Goal: Information Seeking & Learning: Learn about a topic

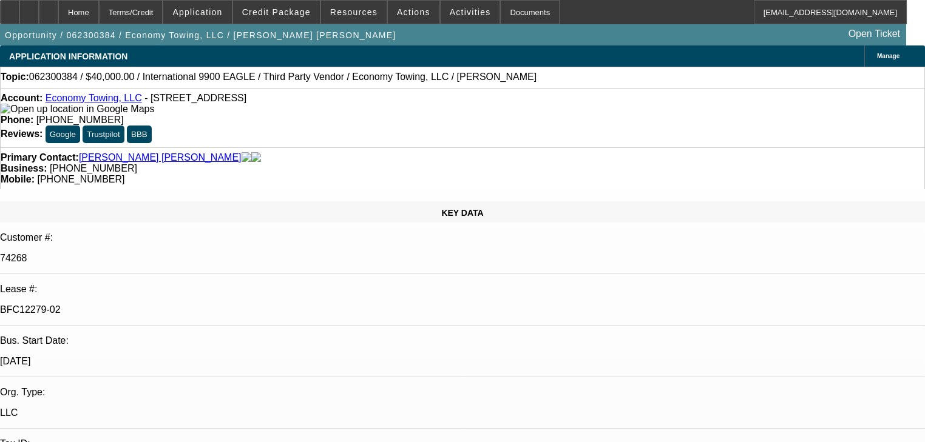
select select "0"
select select "2"
select select "0"
select select "6"
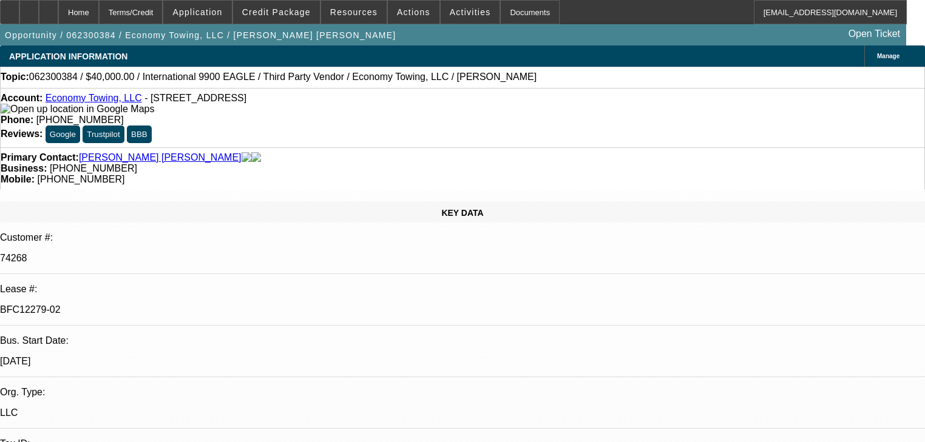
select select "0"
select select "2"
select select "0"
select select "6"
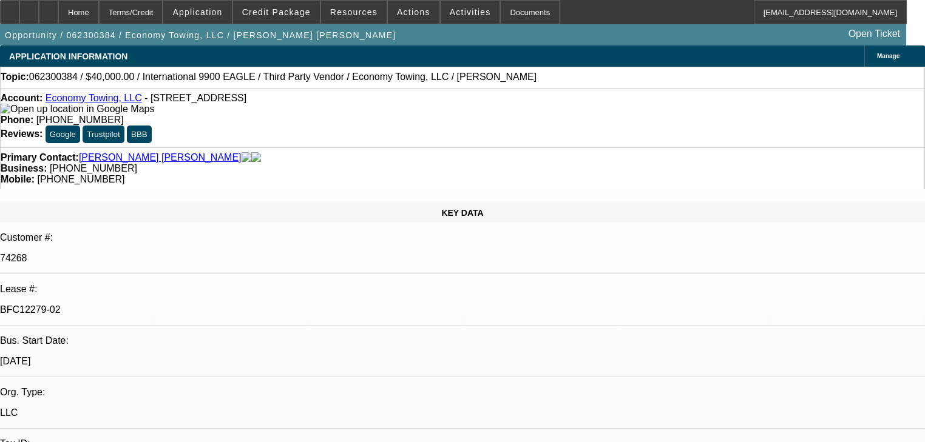
select select "0"
select select "2"
select select "0"
select select "6"
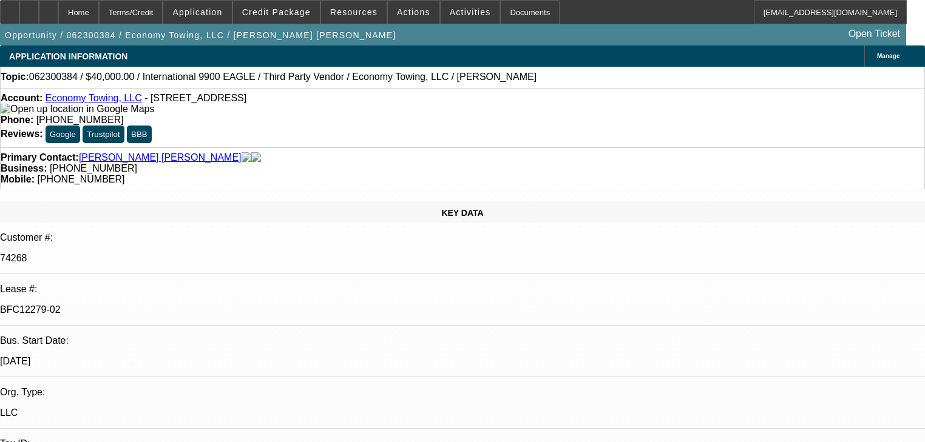
select select "0"
select select "2"
select select "0"
select select "6"
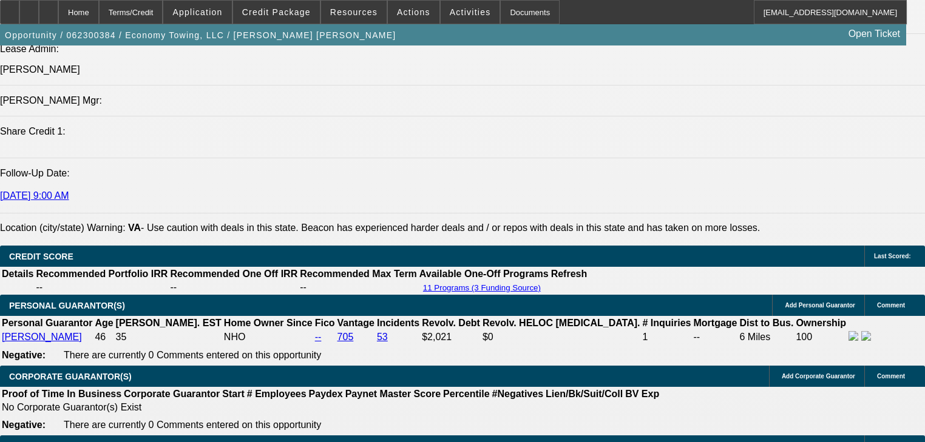
scroll to position [1716, 0]
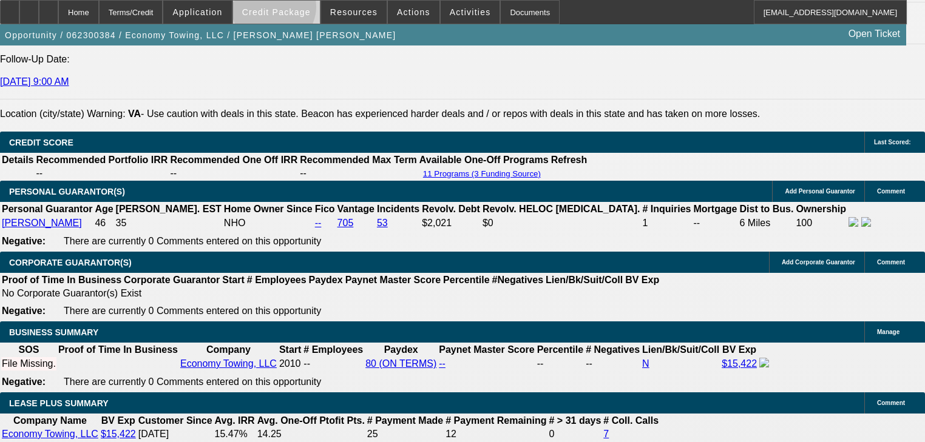
click at [291, 10] on span "Credit Package" at bounding box center [276, 12] width 69 height 10
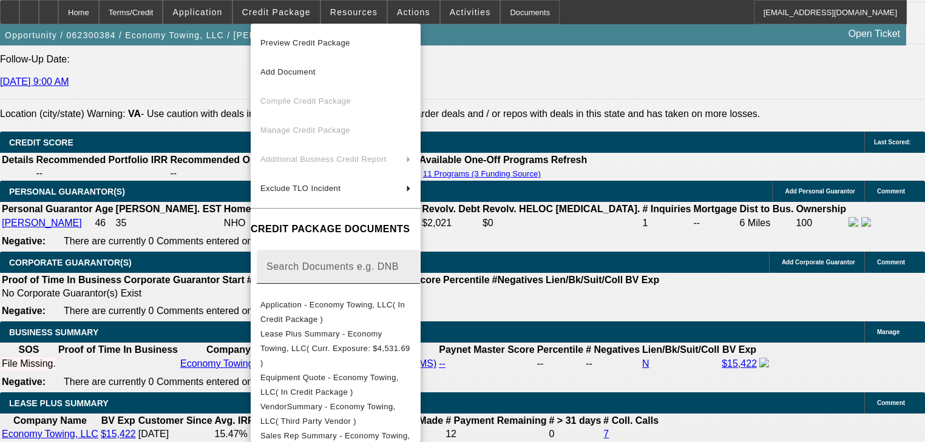
click at [305, 37] on span "Preview Credit Package" at bounding box center [335, 43] width 150 height 15
